Goal: Information Seeking & Learning: Learn about a topic

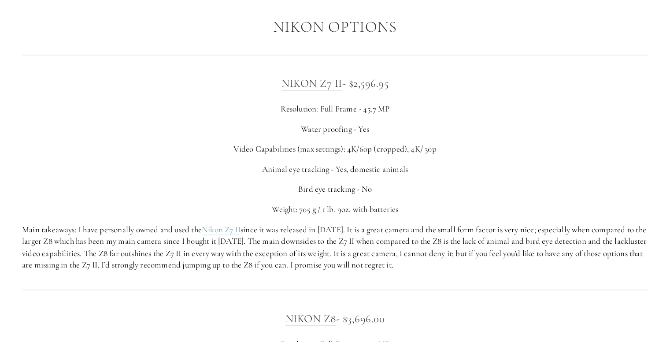
scroll to position [1454, 0]
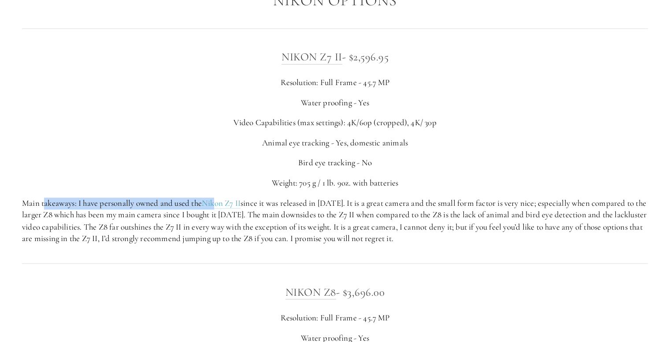
drag, startPoint x: 44, startPoint y: 214, endPoint x: 253, endPoint y: 217, distance: 208.8
click at [229, 217] on p "Main takeaways: I have personally owned and used the Nikon Z7 II since it was r…" at bounding box center [335, 220] width 626 height 47
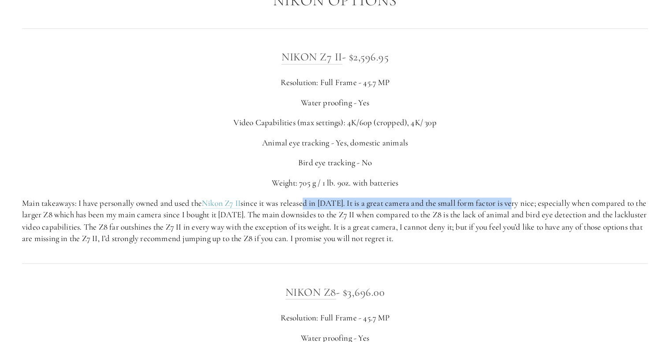
drag, startPoint x: 314, startPoint y: 216, endPoint x: 527, endPoint y: 213, distance: 213.7
click at [521, 213] on p "Main takeaways: I have personally owned and used the Nikon Z7 II since it was r…" at bounding box center [335, 220] width 626 height 47
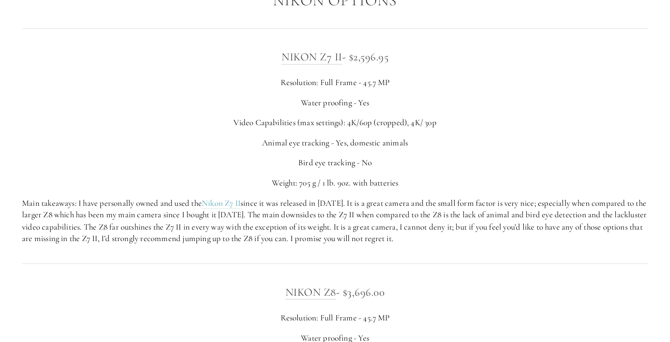
click at [529, 212] on p "Main takeaways: I have personally owned and used the Nikon Z7 II since it was r…" at bounding box center [335, 220] width 626 height 47
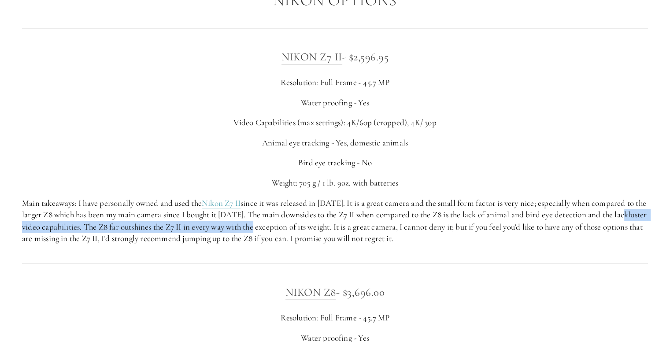
drag, startPoint x: 39, startPoint y: 236, endPoint x: 298, endPoint y: 234, distance: 259.5
click at [298, 234] on p "Main takeaways: I have personally owned and used the Nikon Z7 II since it was r…" at bounding box center [335, 220] width 626 height 47
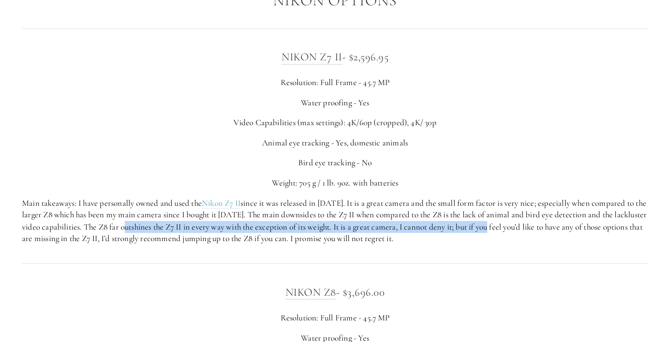
drag, startPoint x: 215, startPoint y: 235, endPoint x: 570, endPoint y: 233, distance: 354.2
click at [547, 233] on p "Main takeaways: I have personally owned and used the Nikon Z7 II since it was r…" at bounding box center [335, 220] width 626 height 47
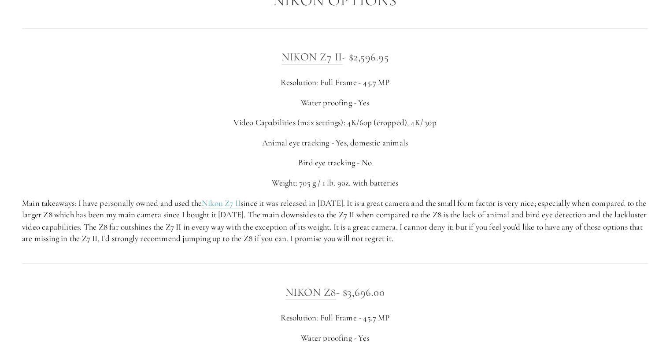
click at [578, 232] on p "Main takeaways: I have personally owned and used the Nikon Z7 II since it was r…" at bounding box center [335, 220] width 626 height 47
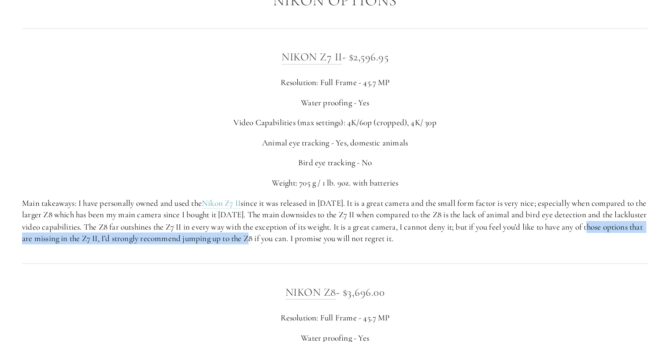
drag, startPoint x: 23, startPoint y: 251, endPoint x: 310, endPoint y: 249, distance: 287.2
click at [310, 249] on div "Nikon Z7 II - $2,596.95 Resolution: Full Frame - 45.7 MP Water proofing - Yes V…" at bounding box center [335, 146] width 641 height 211
click at [310, 244] on p "Main takeaways: I have personally owned and used the Nikon Z7 II since it was r…" at bounding box center [335, 220] width 626 height 47
drag, startPoint x: 47, startPoint y: 252, endPoint x: 368, endPoint y: 249, distance: 321.6
click at [368, 244] on p "Main takeaways: I have personally owned and used the Nikon Z7 II since it was r…" at bounding box center [335, 220] width 626 height 47
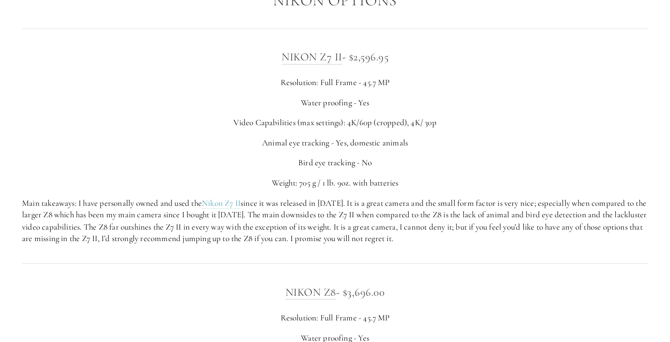
click at [382, 244] on p "Main takeaways: I have personally owned and used the Nikon Z7 II since it was r…" at bounding box center [335, 220] width 626 height 47
drag, startPoint x: 185, startPoint y: 247, endPoint x: 486, endPoint y: 246, distance: 301.3
click at [484, 244] on p "Main takeaways: I have personally owned and used the Nikon Z7 II since it was r…" at bounding box center [335, 220] width 626 height 47
click at [487, 244] on p "Main takeaways: I have personally owned and used the Nikon Z7 II since it was r…" at bounding box center [335, 220] width 626 height 47
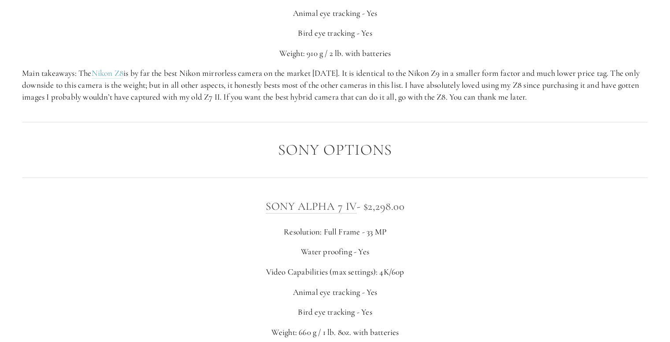
scroll to position [1982, 0]
